Goal: Task Accomplishment & Management: Use online tool/utility

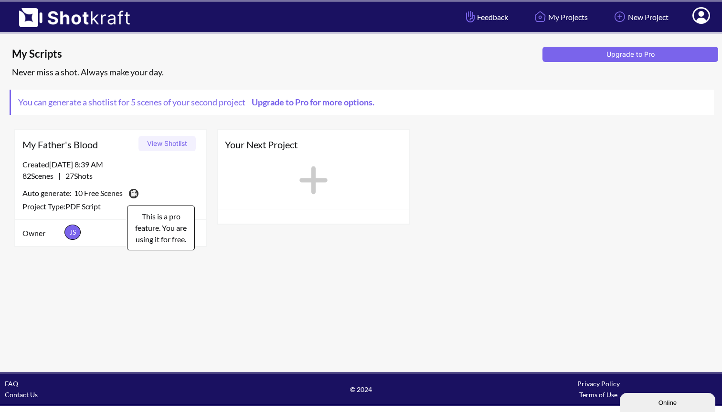
click at [140, 187] on img at bounding box center [132, 194] width 13 height 14
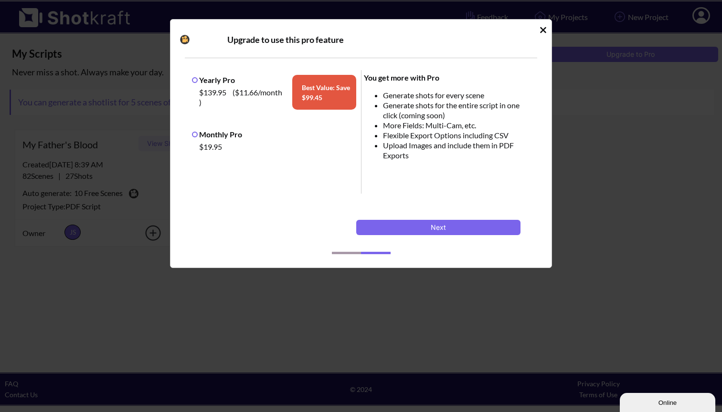
click at [542, 31] on icon "Idle Modal" at bounding box center [543, 30] width 6 height 6
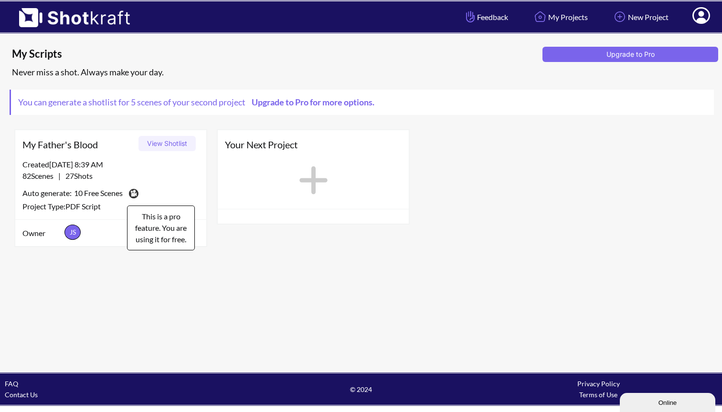
click at [138, 193] on img at bounding box center [132, 194] width 13 height 14
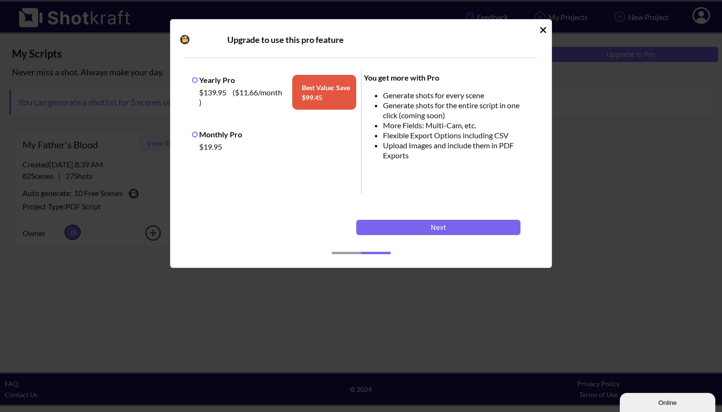
click at [545, 29] on icon "Idle Modal" at bounding box center [542, 30] width 7 height 10
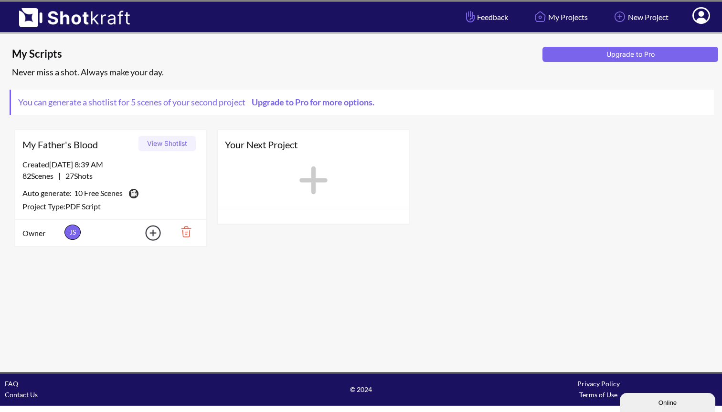
click at [172, 144] on button "View Shotlist" at bounding box center [166, 143] width 57 height 15
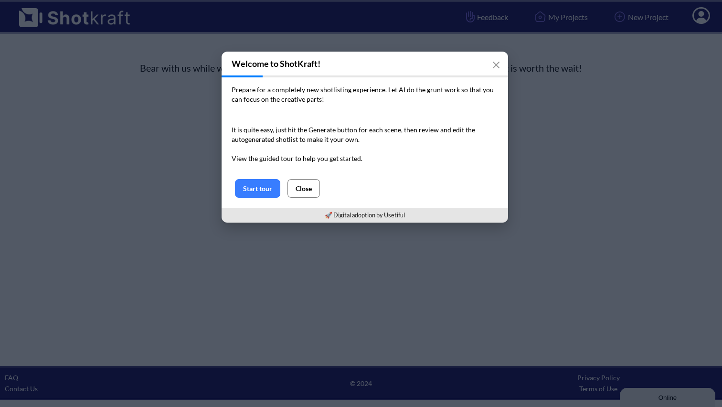
click at [304, 189] on button "Close" at bounding box center [303, 188] width 32 height 19
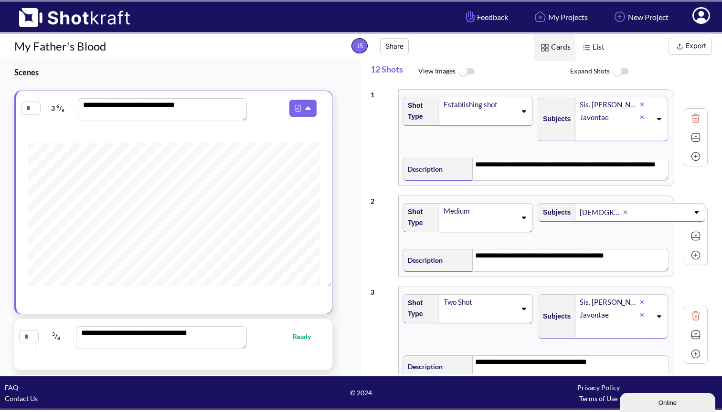
click at [463, 71] on img at bounding box center [465, 72] width 21 height 21
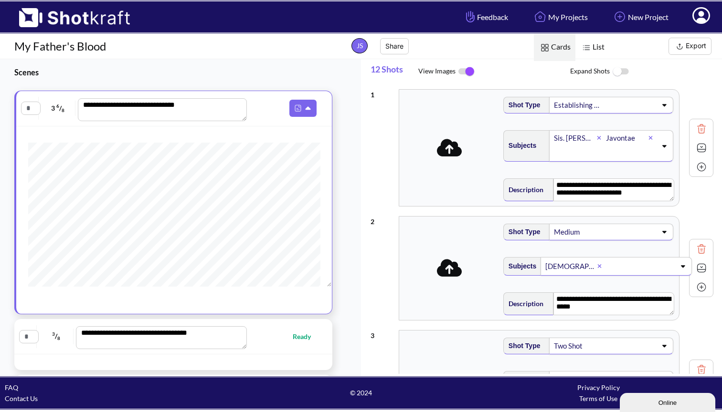
click at [662, 147] on icon at bounding box center [664, 146] width 4 height 2
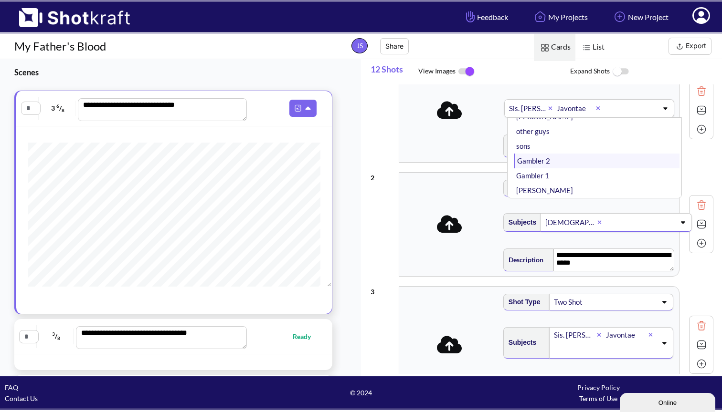
scroll to position [31, 0]
click at [608, 191] on li "Michael" at bounding box center [596, 191] width 165 height 15
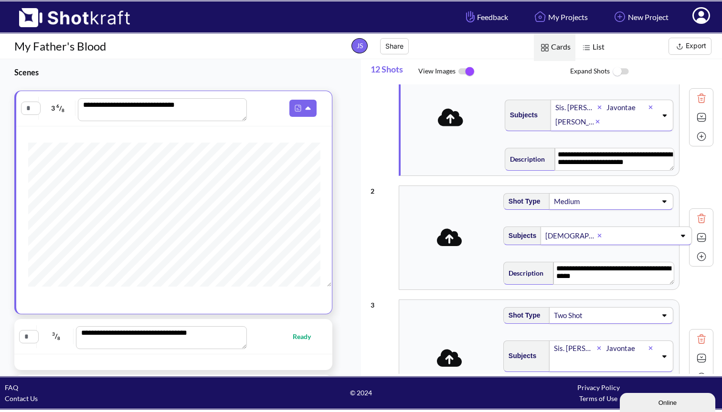
click at [533, 160] on span "Description" at bounding box center [525, 159] width 40 height 16
click at [596, 123] on icon at bounding box center [595, 122] width 4 height 4
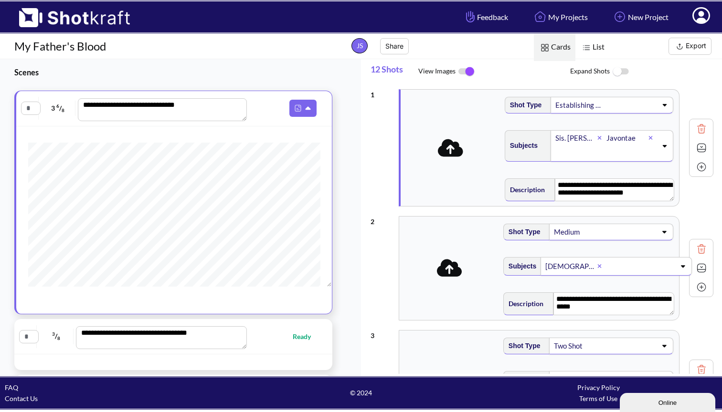
scroll to position [0, 0]
click at [469, 74] on img at bounding box center [465, 72] width 21 height 20
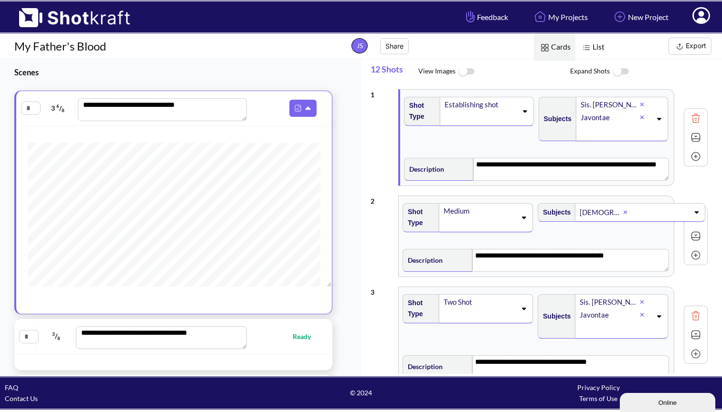
click at [591, 48] on img at bounding box center [586, 48] width 12 height 12
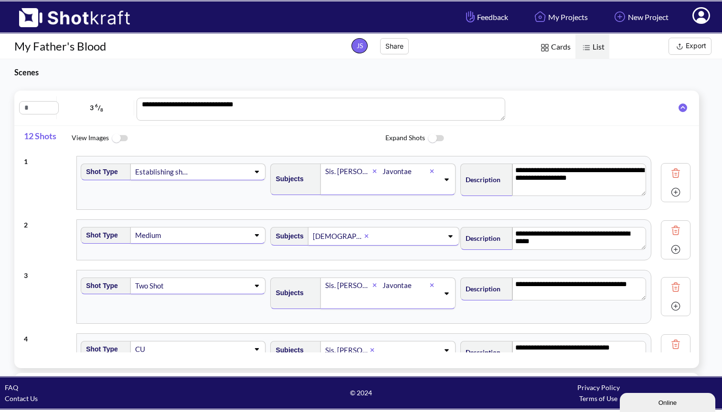
click at [629, 194] on textarea "**********" at bounding box center [579, 180] width 134 height 32
